Goal: Answer question/provide support: Share knowledge or assist other users

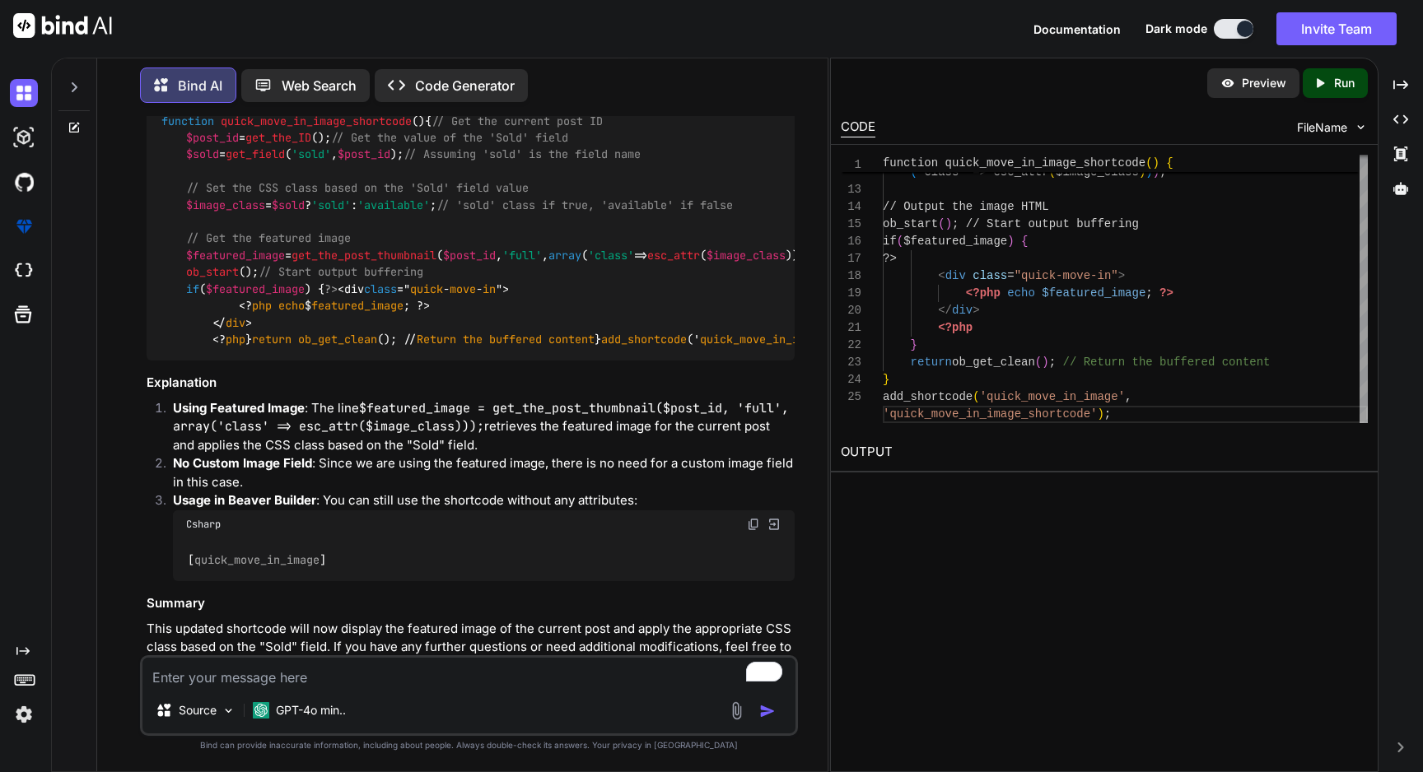
scroll to position [4404, 0]
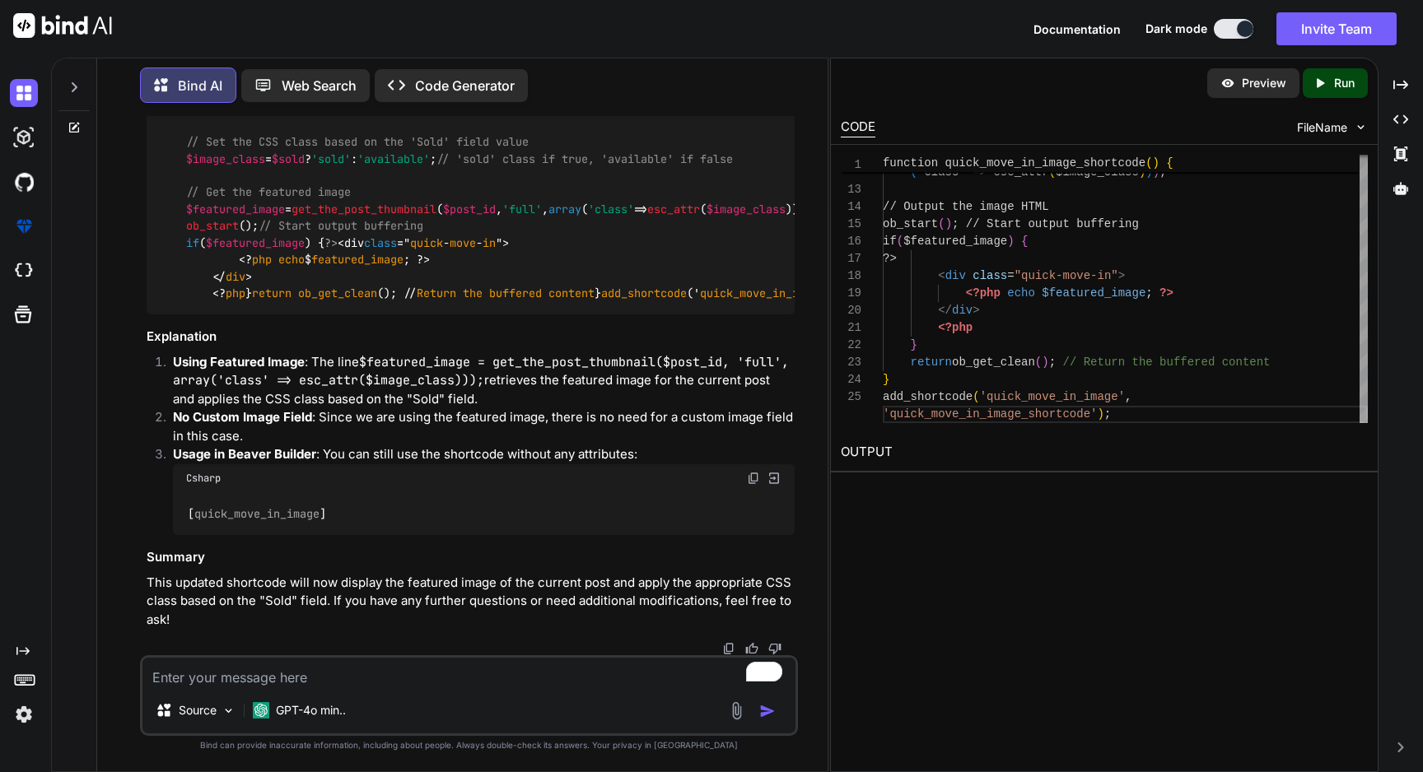
click at [380, 682] on textarea "To enrich screen reader interactions, please activate Accessibility in Grammarl…" at bounding box center [468, 673] width 653 height 30
click at [294, 679] on textarea "To enrich screen reader interactions, please activate Accessibility in Grammarl…" at bounding box center [468, 673] width 653 height 30
click at [294, 680] on textarea "To enrich screen reader interactions, please activate Accessibility in Grammarl…" at bounding box center [468, 673] width 653 height 30
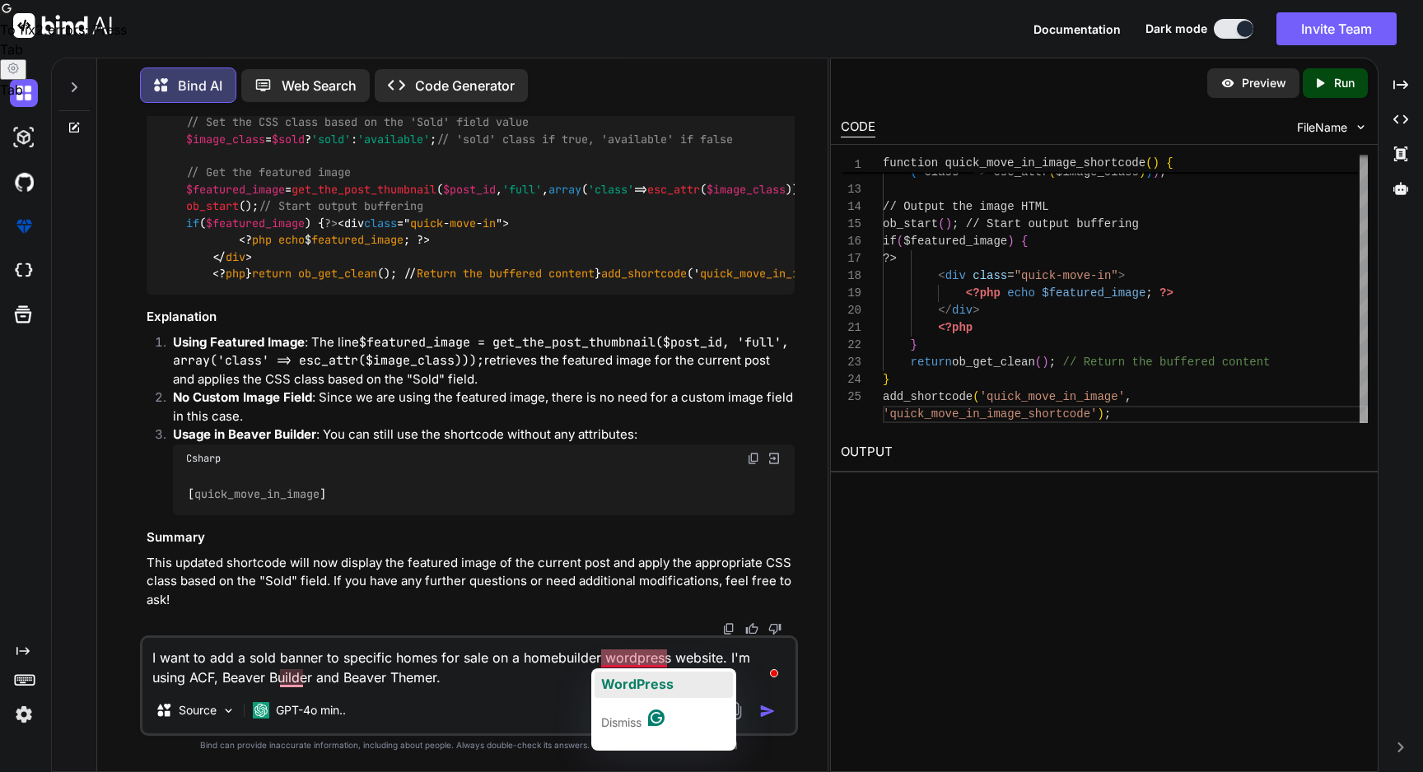
click at [646, 681] on span "WordPress" at bounding box center [637, 684] width 72 height 16
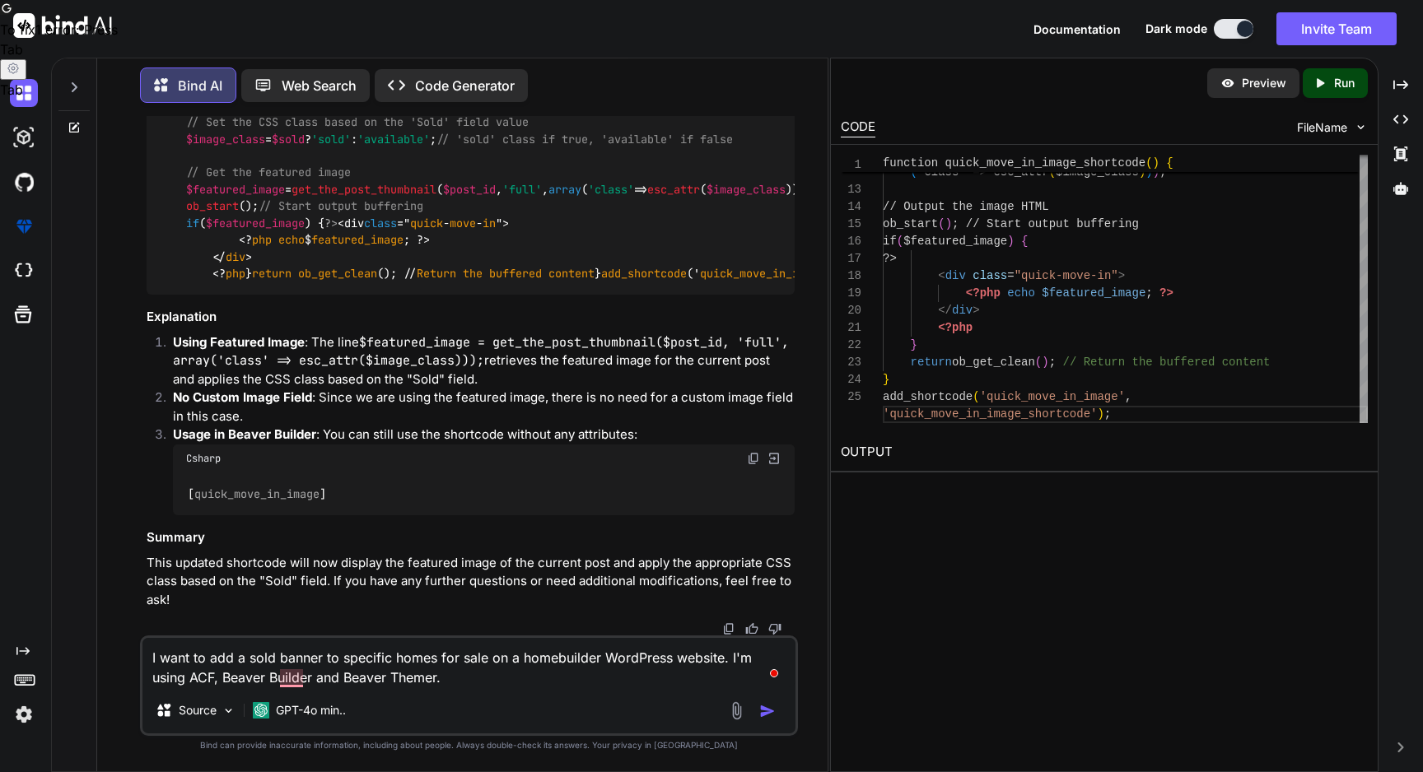
click at [436, 660] on textarea "I want to add a sold banner to specific homes for sale on a homebuilder WordPre…" at bounding box center [468, 662] width 653 height 49
type textarea "I want to add a sold banner to specific homes when an ACF True/False toggle is …"
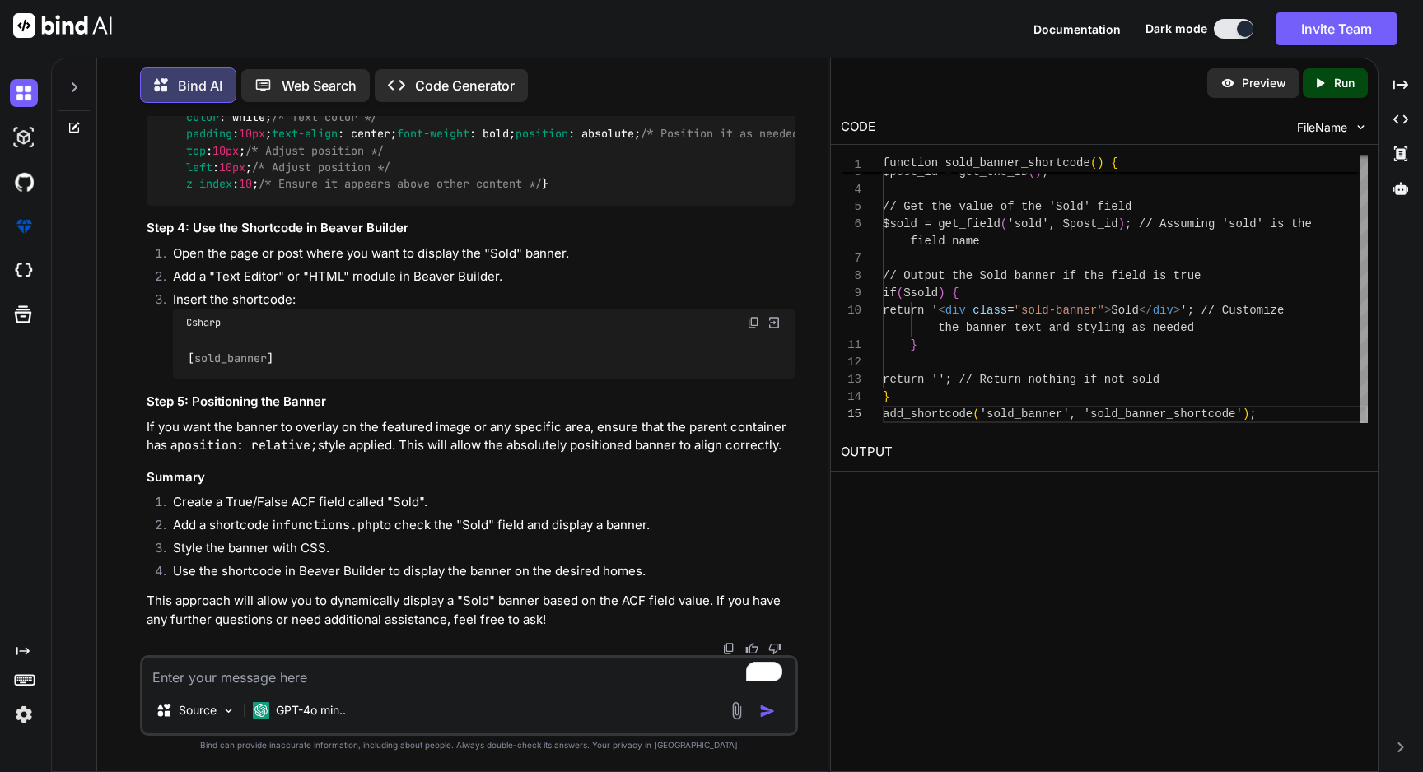
scroll to position [5334, 0]
drag, startPoint x: 160, startPoint y: 139, endPoint x: 669, endPoint y: 380, distance: 563.2
copy code "function sold_banner_shortcode ( ) { // Get the current post ID $post_id = get_…"
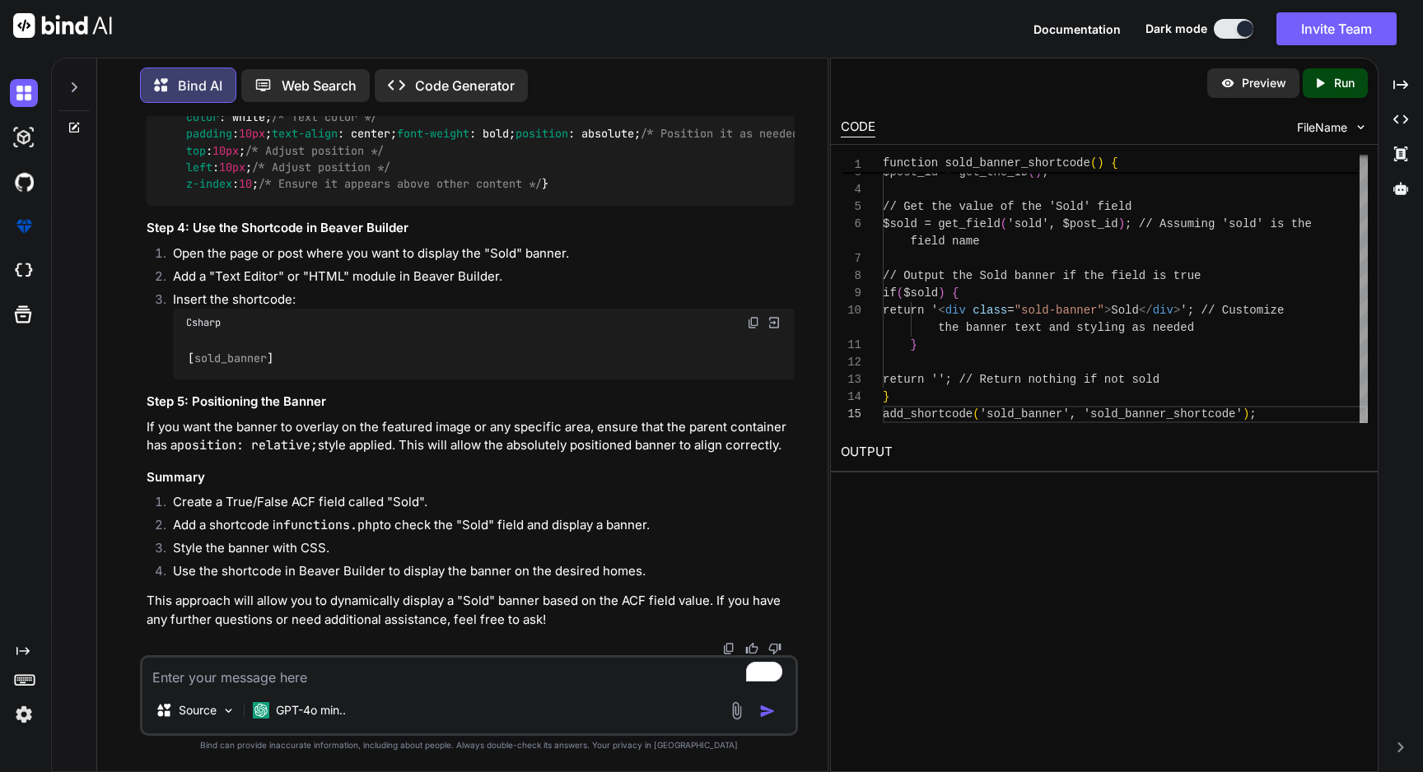
drag, startPoint x: 161, startPoint y: 380, endPoint x: 223, endPoint y: 548, distance: 178.2
click at [223, 206] on div ".sold-banner { background-color : red; /* Change to your desired color */ color…" at bounding box center [471, 142] width 648 height 127
copy code ".sold-banner { background-color : red; /* Change to your desired color */ color…"
drag, startPoint x: 285, startPoint y: 507, endPoint x: 175, endPoint y: 515, distance: 109.8
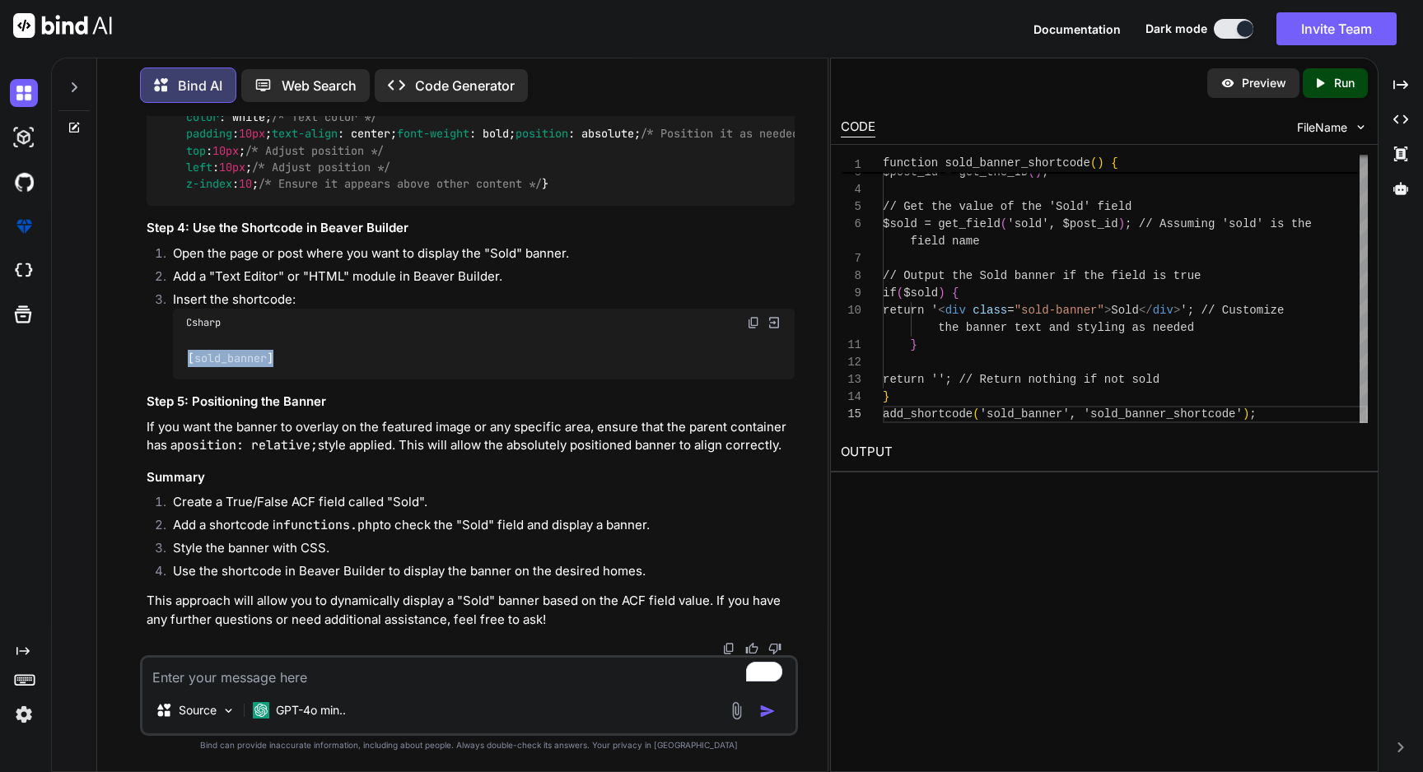
click at [175, 380] on div "[ sold_banner ]" at bounding box center [484, 358] width 622 height 43
copy code "[ sold_banner ]"
